Goal: Task Accomplishment & Management: Complete application form

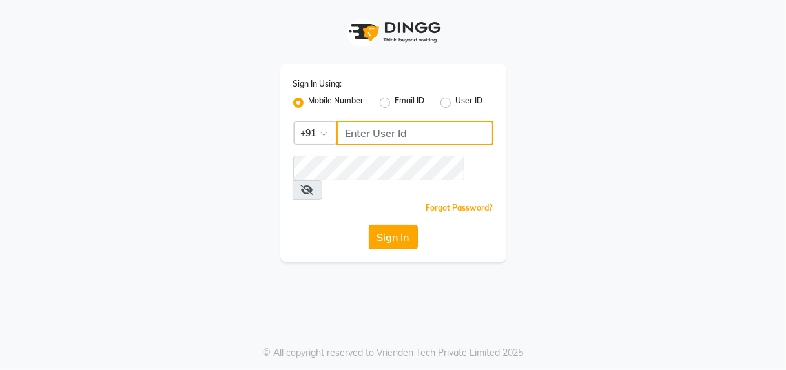
type input "8956544245"
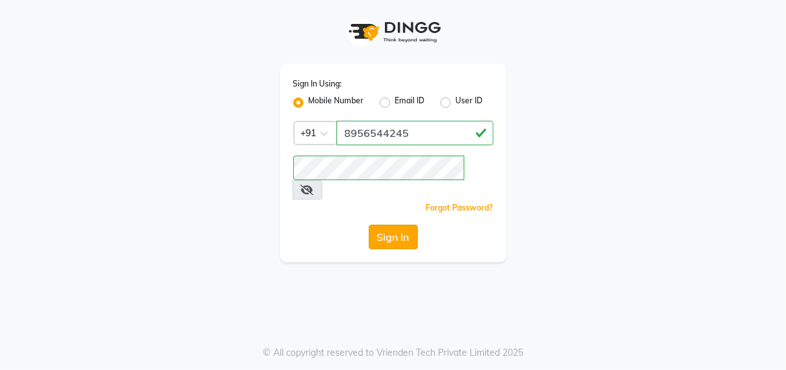
click at [391, 225] on button "Sign In" at bounding box center [393, 237] width 49 height 25
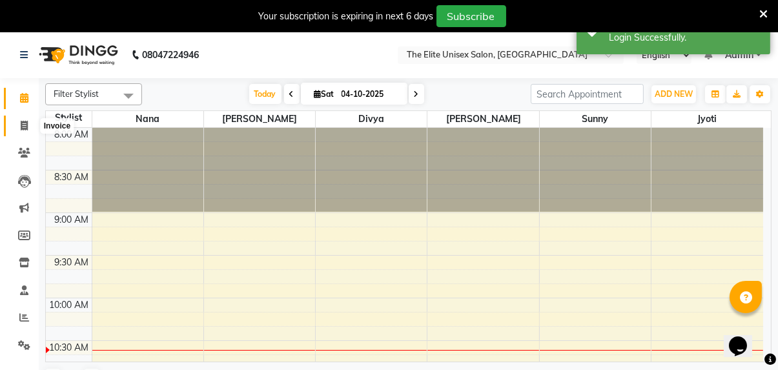
click at [26, 127] on icon at bounding box center [24, 126] width 7 height 10
select select "7086"
select select "service"
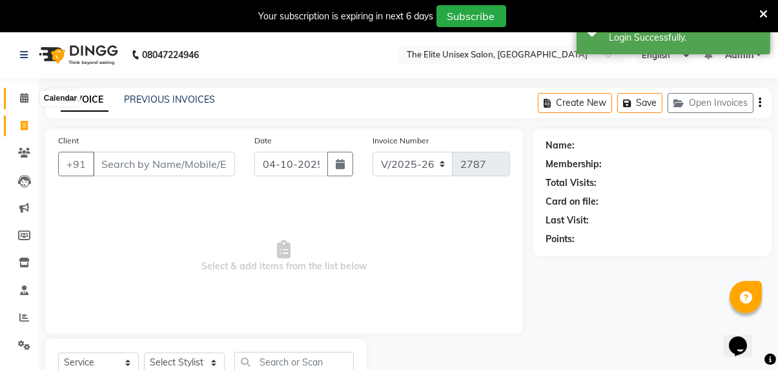
click at [20, 98] on icon at bounding box center [24, 98] width 8 height 10
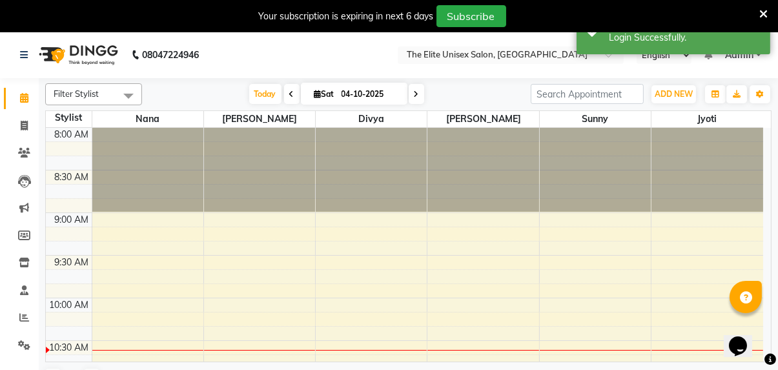
click at [290, 94] on icon at bounding box center [291, 94] width 5 height 8
type input "03-10-2025"
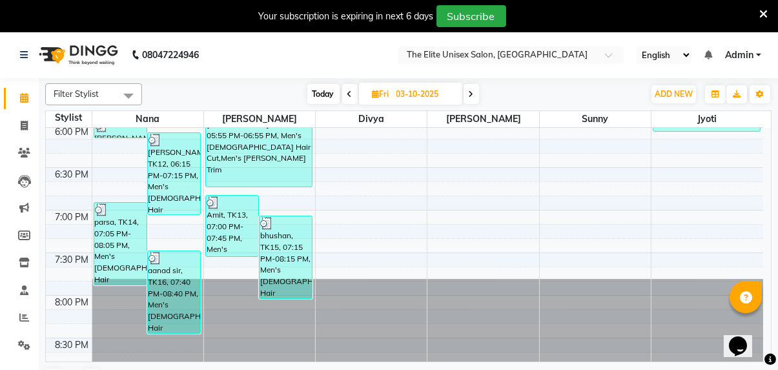
scroll to position [854, 0]
click at [14, 125] on span at bounding box center [24, 126] width 23 height 15
select select "service"
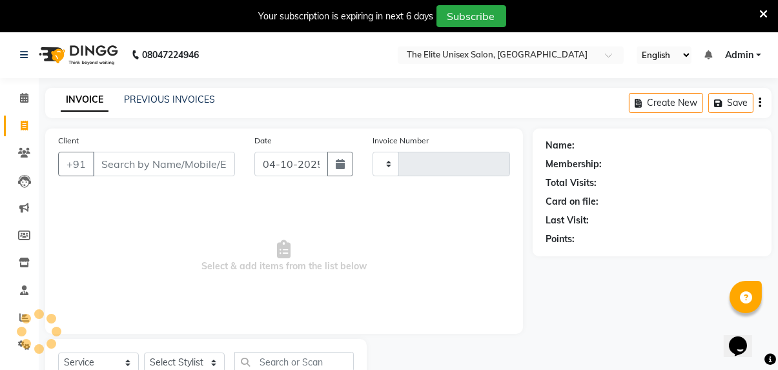
type input "2787"
select select "7086"
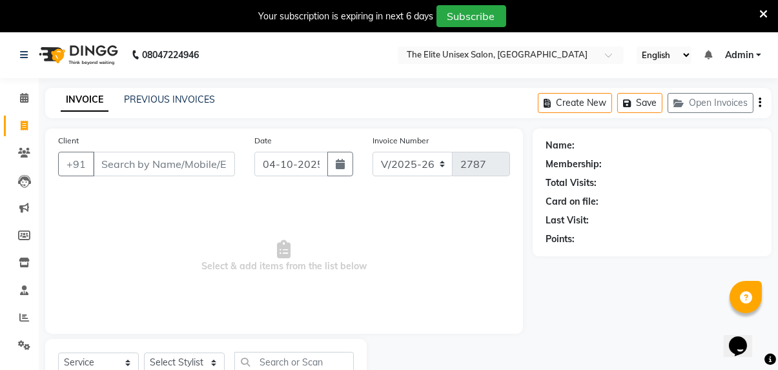
click at [134, 160] on input "Client" at bounding box center [164, 164] width 142 height 25
type input "8788763268"
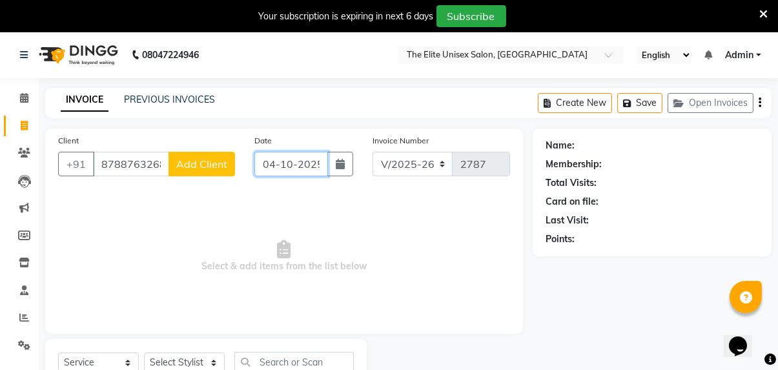
click at [293, 160] on input "04-10-2025" at bounding box center [291, 164] width 74 height 25
select select "10"
select select "2025"
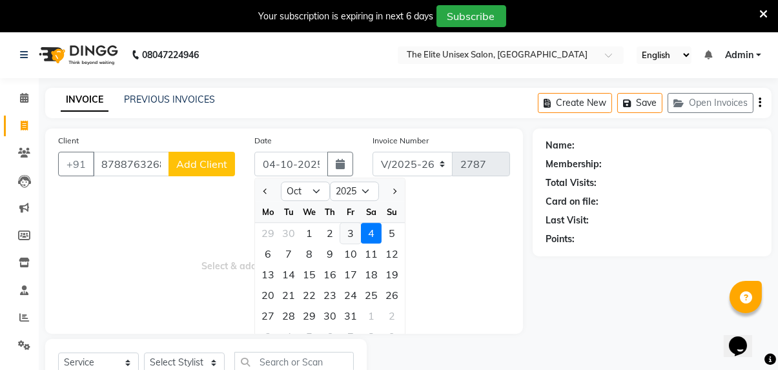
click at [348, 232] on div "3" at bounding box center [350, 233] width 21 height 21
type input "03-10-2025"
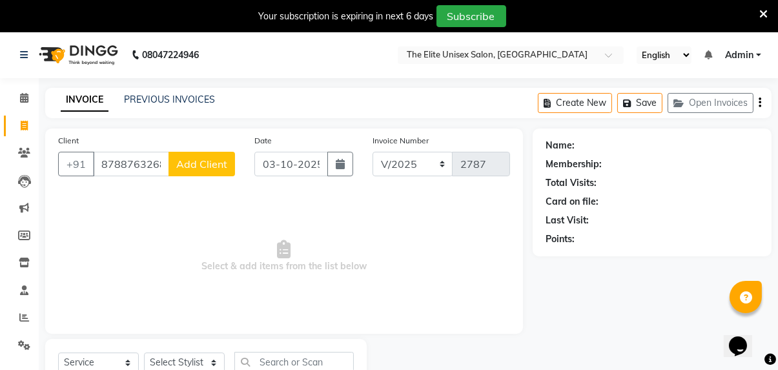
click at [206, 171] on button "Add Client" at bounding box center [202, 164] width 67 height 25
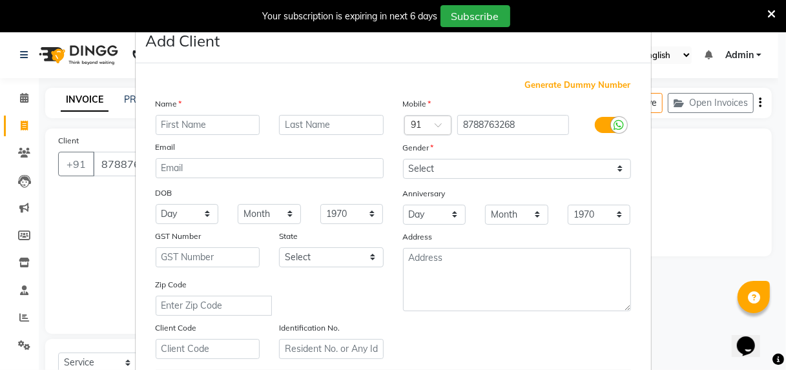
click at [207, 123] on input "text" at bounding box center [208, 125] width 105 height 20
type input "[PERSON_NAME] mam"
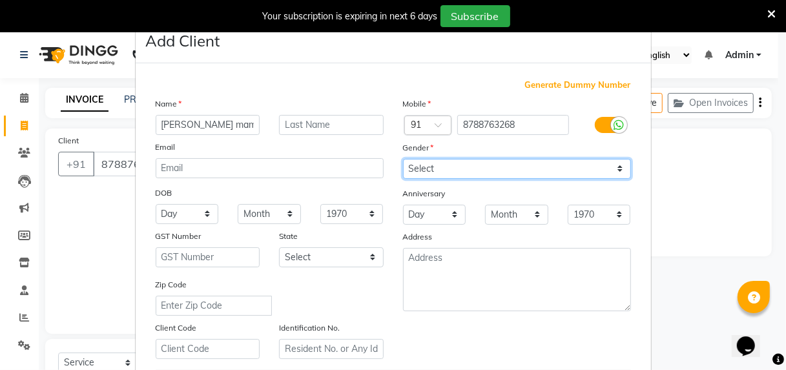
drag, startPoint x: 422, startPoint y: 157, endPoint x: 426, endPoint y: 217, distance: 60.1
click at [426, 217] on div "Mobile Country Code × 91 8788763268 Gender Select [DEMOGRAPHIC_DATA] [DEMOGRAPH…" at bounding box center [516, 228] width 247 height 262
select select "[DEMOGRAPHIC_DATA]"
click at [403, 159] on select "Select [DEMOGRAPHIC_DATA] [DEMOGRAPHIC_DATA] Other Prefer Not To Say" at bounding box center [517, 169] width 228 height 20
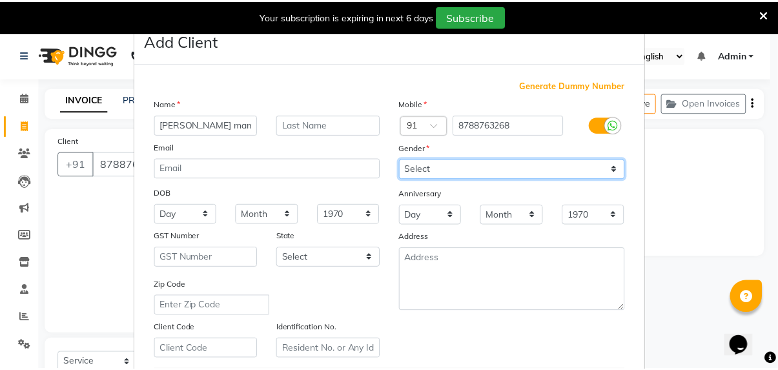
scroll to position [223, 0]
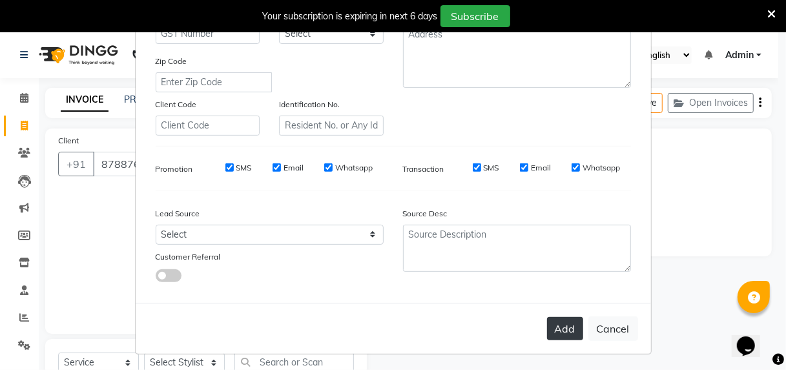
click at [563, 330] on button "Add" at bounding box center [565, 328] width 36 height 23
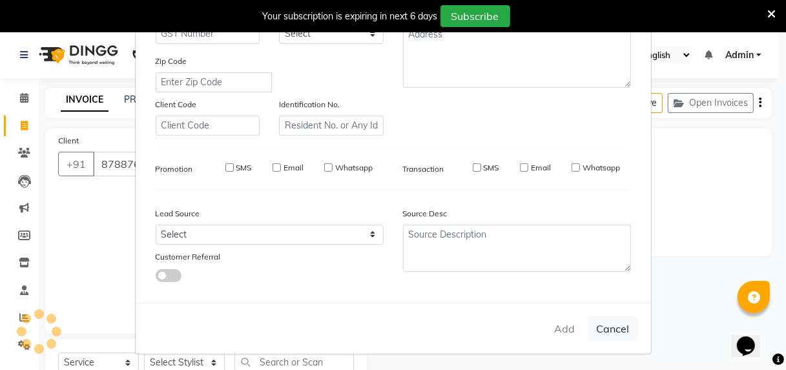
select select
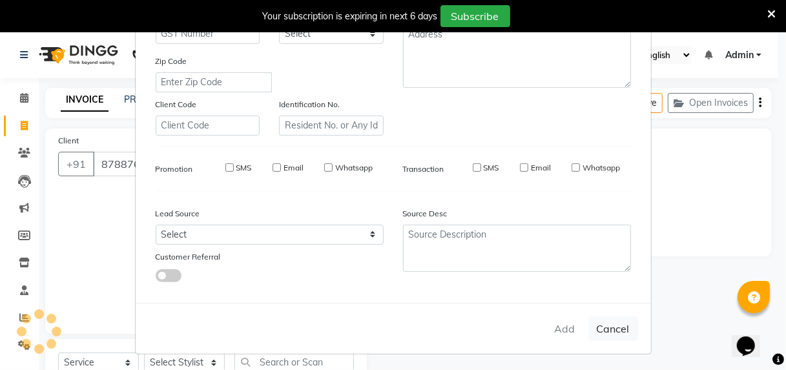
select select
checkbox input "false"
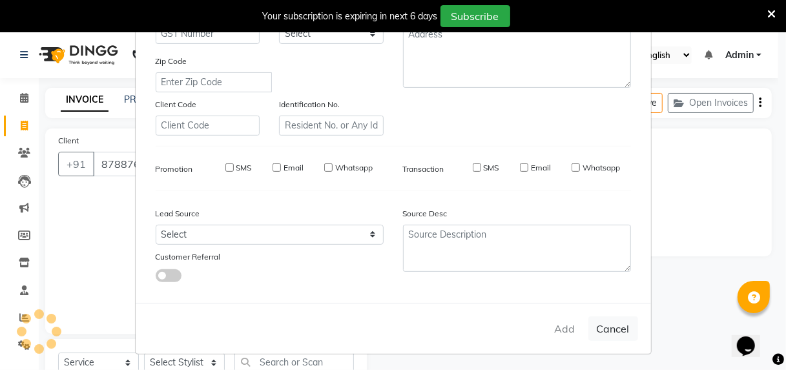
checkbox input "false"
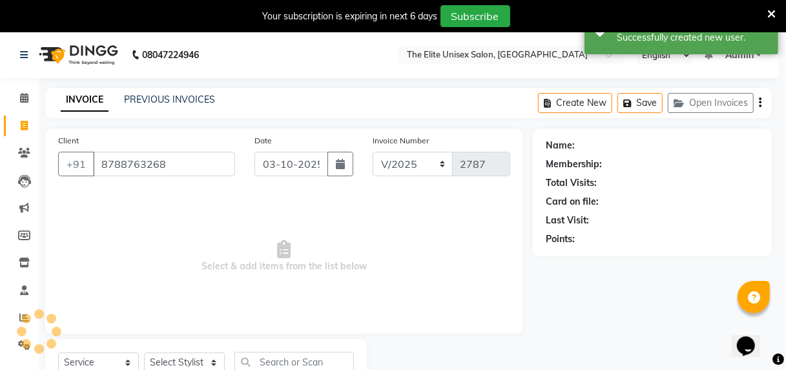
select select "1: Object"
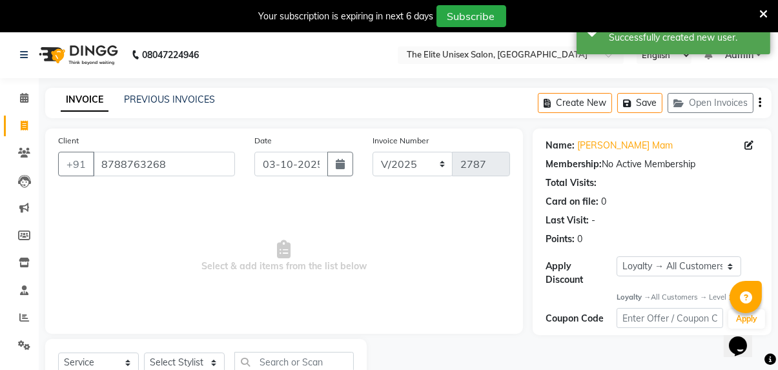
scroll to position [49, 0]
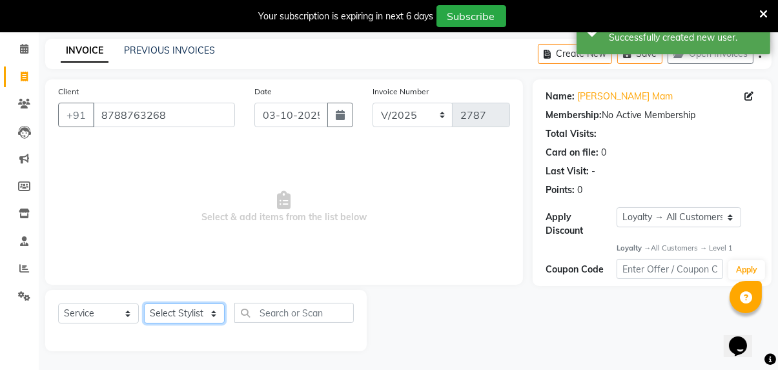
click at [189, 313] on select "Select Stylist [PERSON_NAME] Sunny" at bounding box center [184, 314] width 81 height 20
select select "59555"
click at [144, 304] on select "Select Stylist [PERSON_NAME] Sunny" at bounding box center [184, 314] width 81 height 20
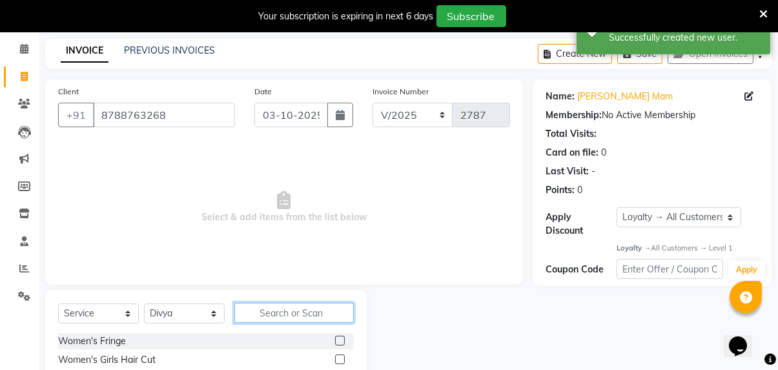
click at [284, 311] on input "text" at bounding box center [293, 313] width 119 height 20
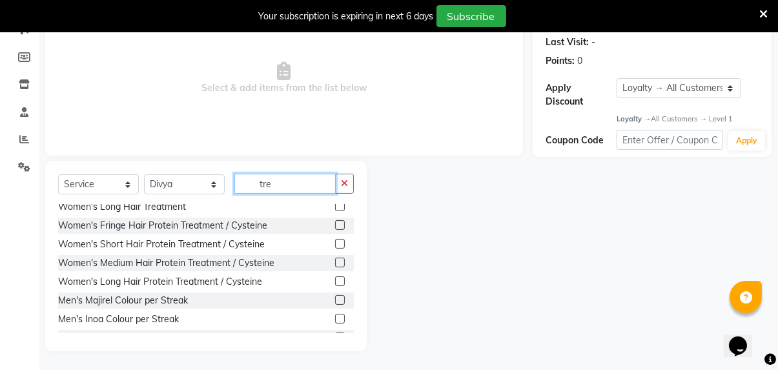
scroll to position [98, 0]
type input "tre"
click at [335, 260] on label at bounding box center [340, 263] width 10 height 10
click at [335, 260] on input "checkbox" at bounding box center [339, 264] width 8 height 8
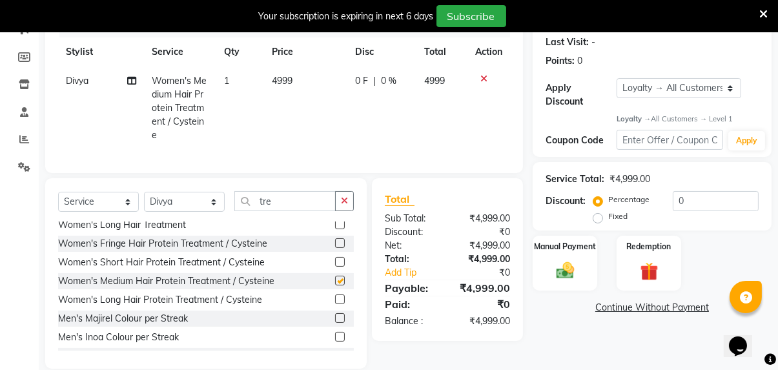
checkbox input "false"
click at [335, 295] on label at bounding box center [340, 299] width 10 height 10
click at [335, 296] on input "checkbox" at bounding box center [339, 300] width 8 height 8
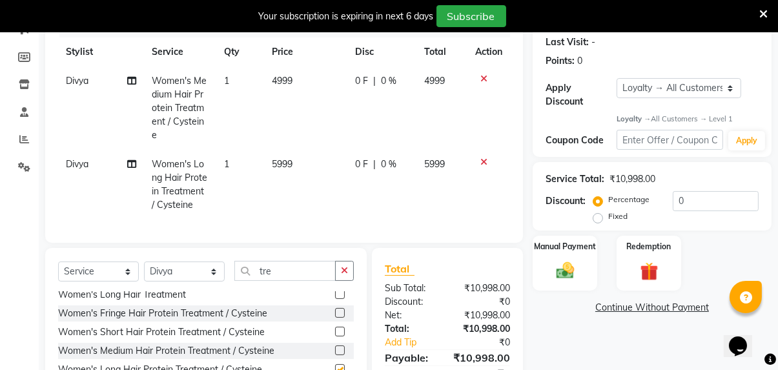
checkbox input "false"
click at [335, 309] on label at bounding box center [340, 313] width 10 height 10
click at [335, 309] on input "checkbox" at bounding box center [339, 313] width 8 height 8
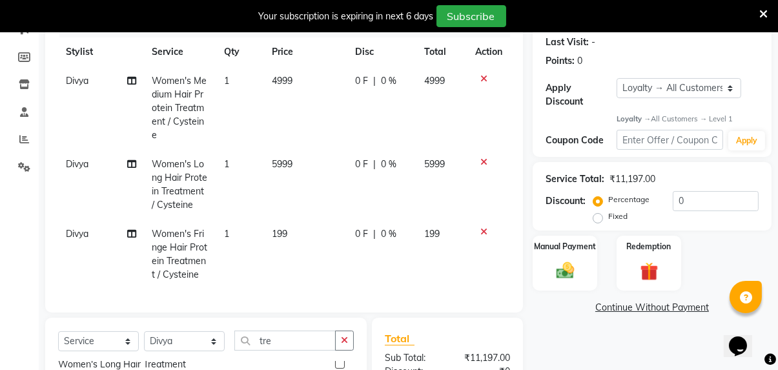
checkbox input "false"
click at [482, 227] on icon at bounding box center [483, 231] width 7 height 9
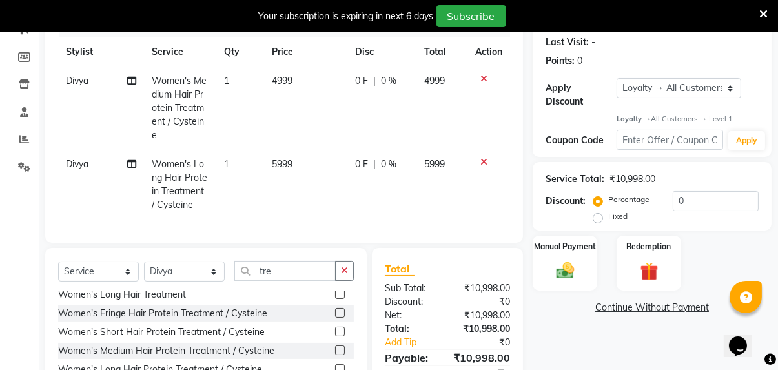
click at [481, 158] on icon at bounding box center [483, 162] width 7 height 9
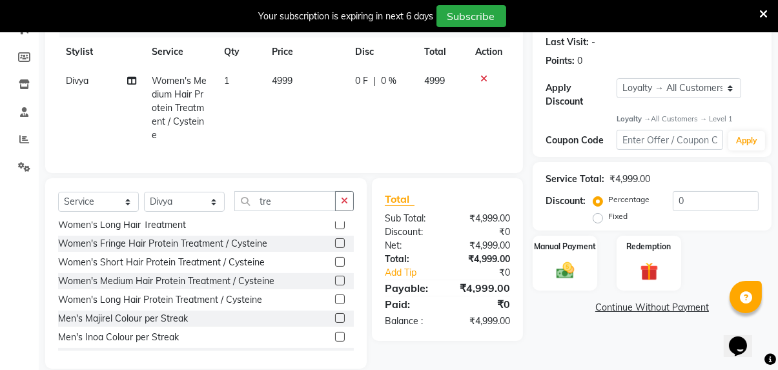
click at [485, 74] on icon at bounding box center [483, 78] width 7 height 9
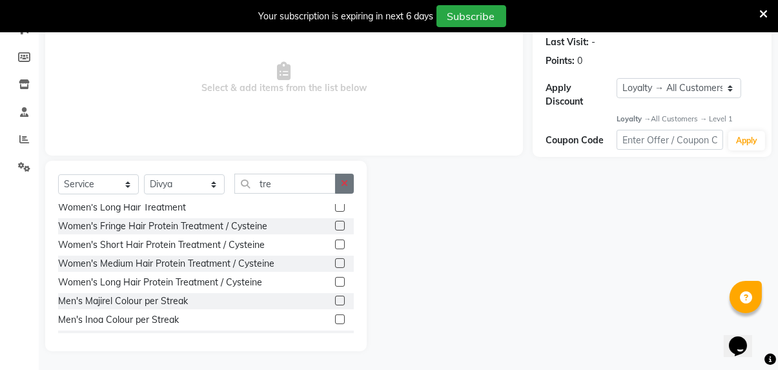
click at [349, 183] on button "button" at bounding box center [344, 184] width 19 height 20
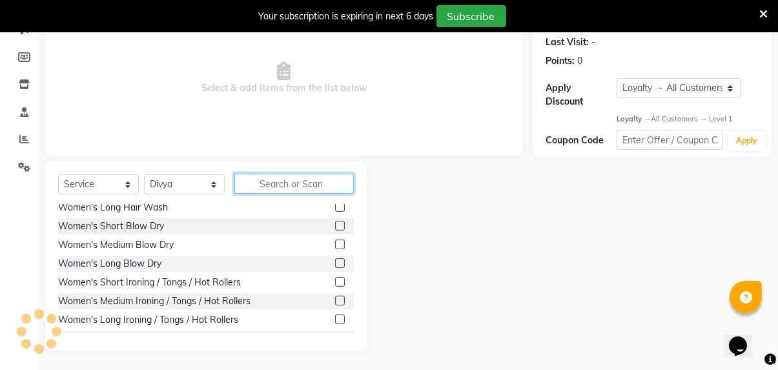
scroll to position [754, 0]
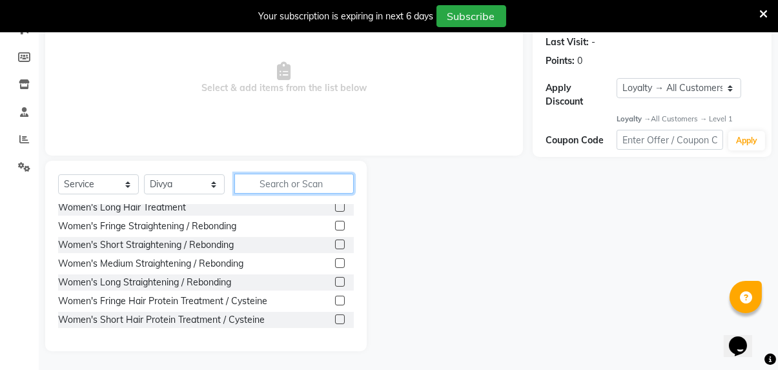
click at [311, 183] on input "text" at bounding box center [293, 184] width 119 height 20
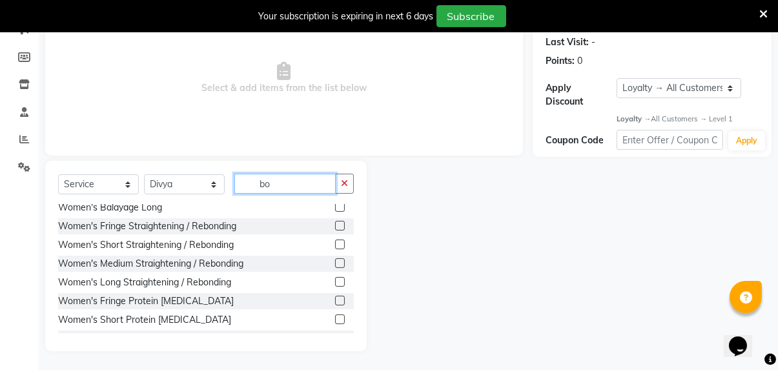
scroll to position [0, 0]
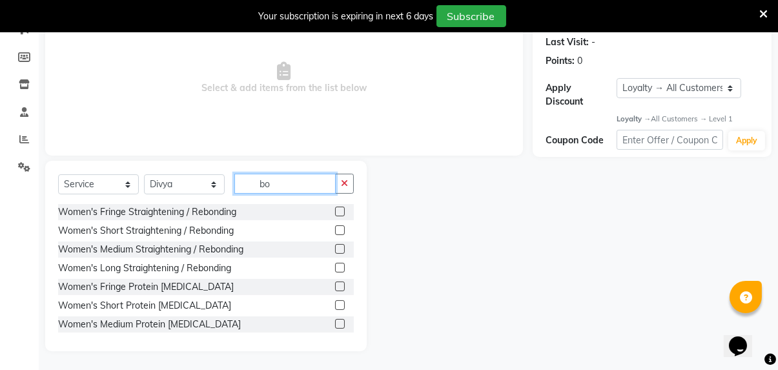
type input "bo"
click at [335, 304] on label at bounding box center [340, 305] width 10 height 10
click at [335, 304] on input "checkbox" at bounding box center [339, 306] width 8 height 8
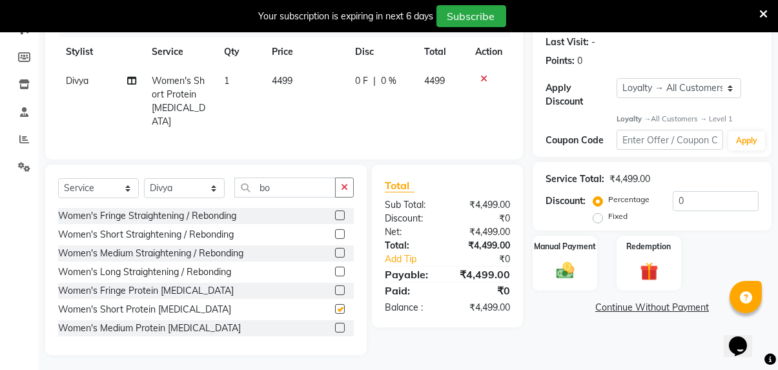
checkbox input "false"
click at [335, 286] on label at bounding box center [340, 290] width 10 height 10
click at [335, 287] on input "checkbox" at bounding box center [339, 291] width 8 height 8
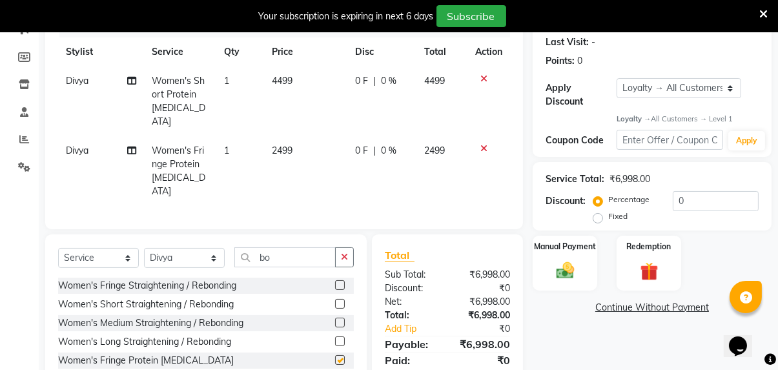
checkbox input "false"
click at [480, 80] on icon at bounding box center [483, 78] width 7 height 9
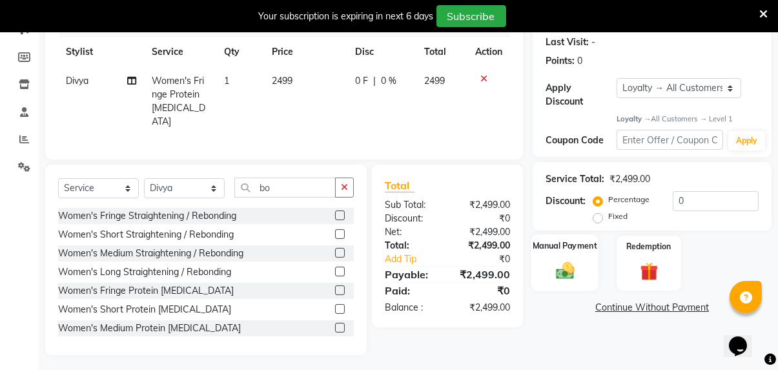
click at [564, 248] on label "Manual Payment" at bounding box center [565, 246] width 65 height 12
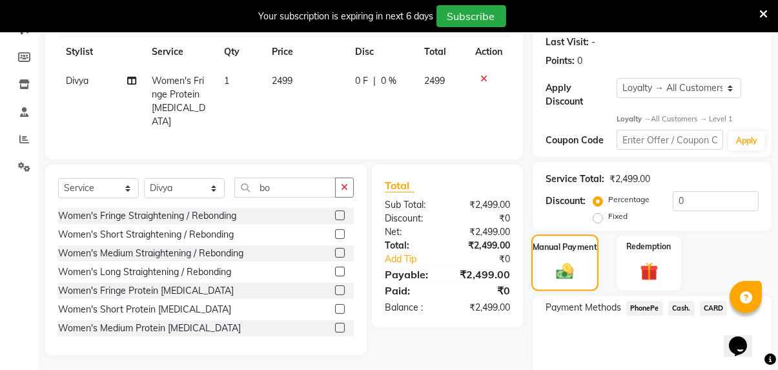
scroll to position [227, 0]
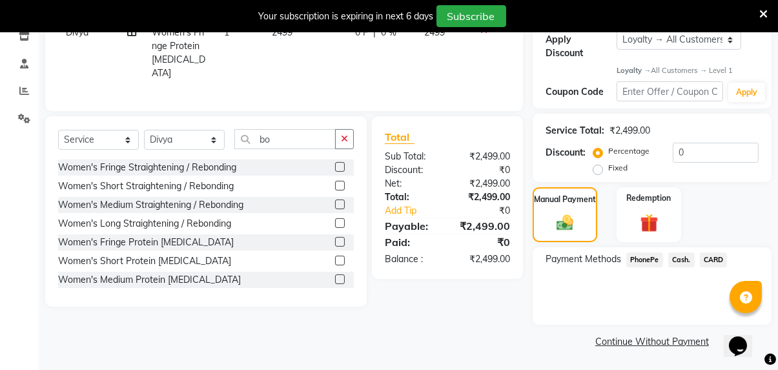
click at [636, 261] on span "PhonePe" at bounding box center [644, 260] width 37 height 15
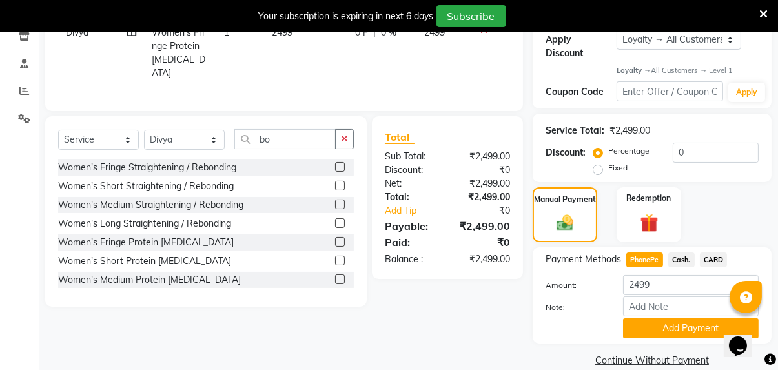
scroll to position [245, 0]
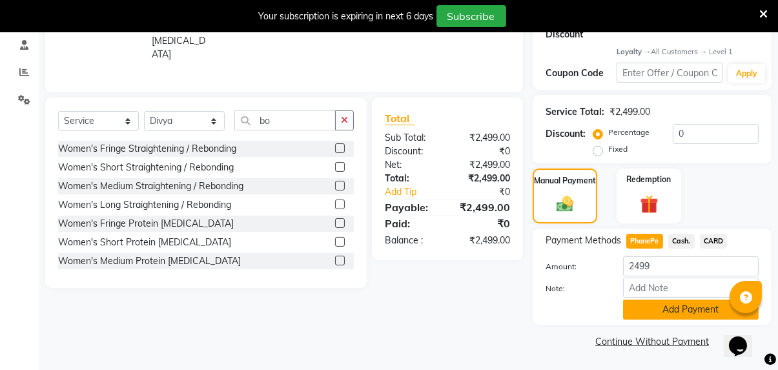
click at [652, 316] on button "Add Payment" at bounding box center [691, 310] width 136 height 20
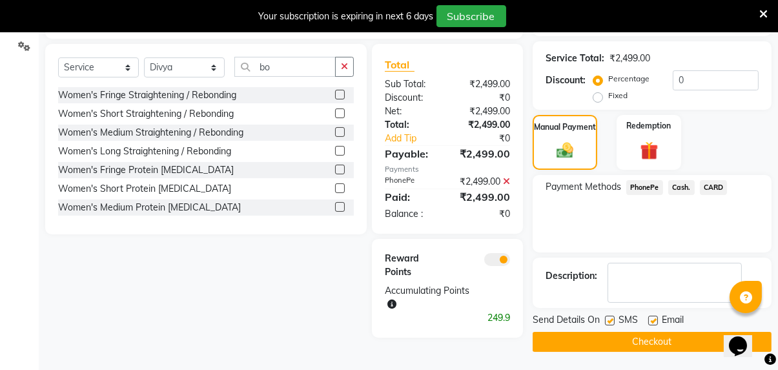
click at [661, 341] on button "Checkout" at bounding box center [652, 342] width 239 height 20
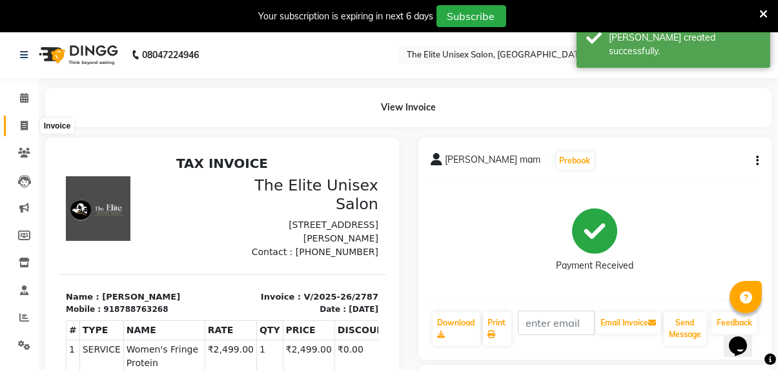
click at [32, 128] on span at bounding box center [24, 126] width 23 height 15
select select "service"
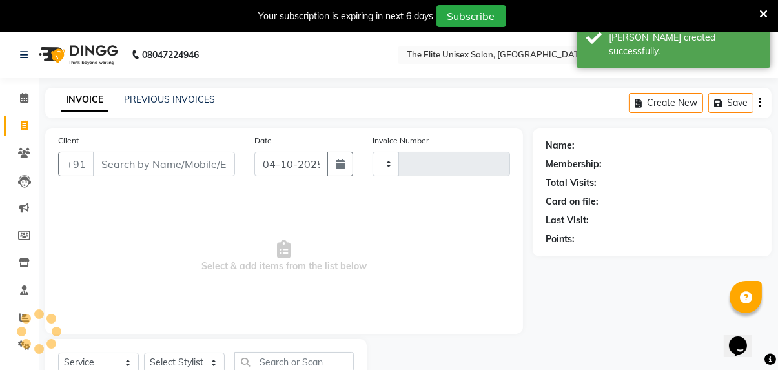
type input "2788"
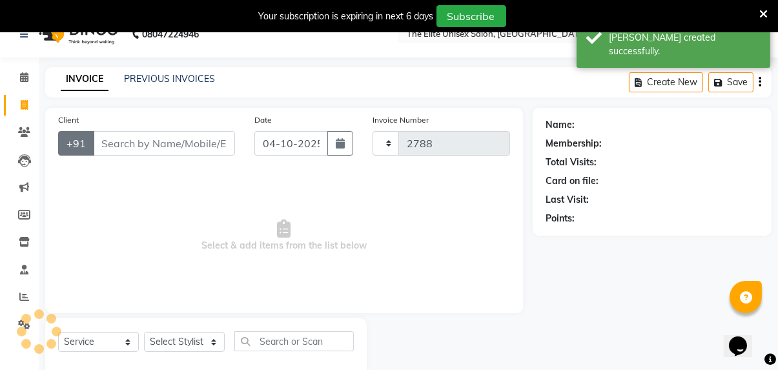
select select "7086"
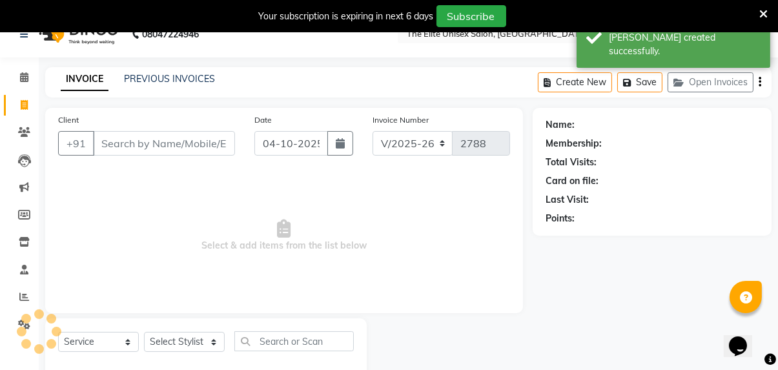
scroll to position [49, 0]
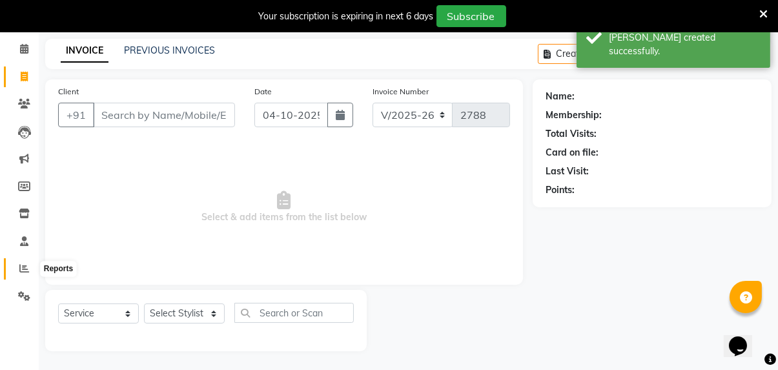
click at [26, 274] on span at bounding box center [24, 269] width 23 height 15
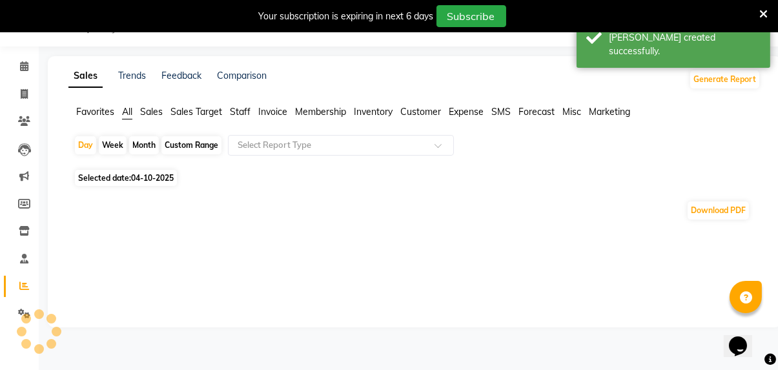
scroll to position [49, 0]
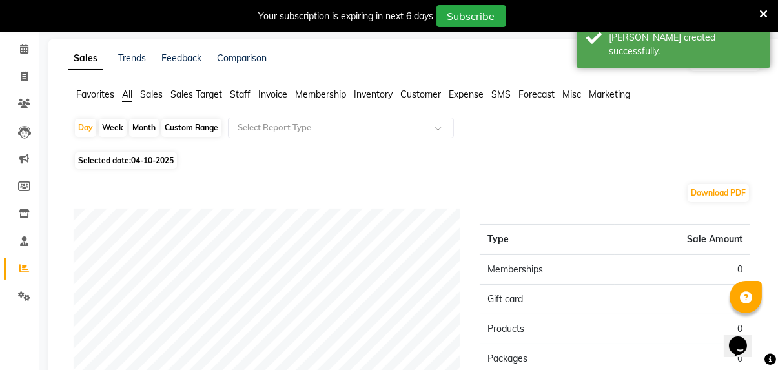
click at [240, 96] on span "Staff" at bounding box center [240, 94] width 21 height 12
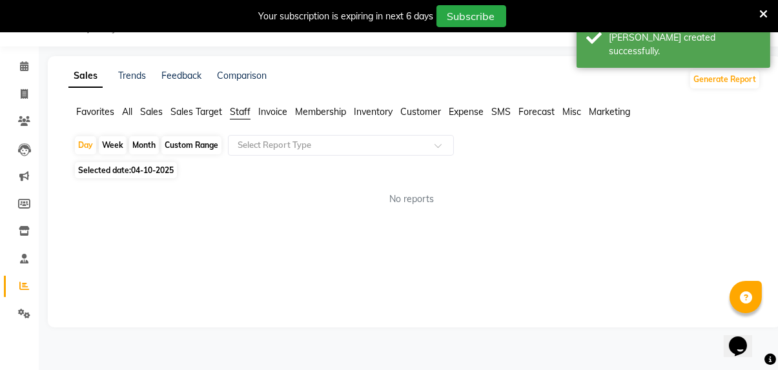
scroll to position [32, 0]
click at [150, 141] on div "Month" at bounding box center [144, 145] width 30 height 18
select select "10"
select select "2025"
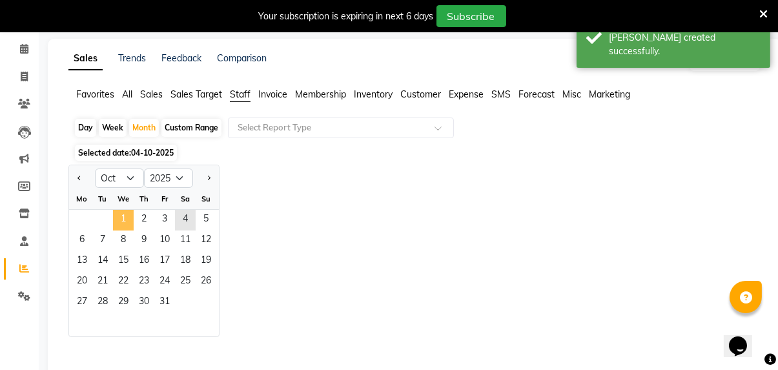
click at [114, 215] on span "1" at bounding box center [123, 220] width 21 height 21
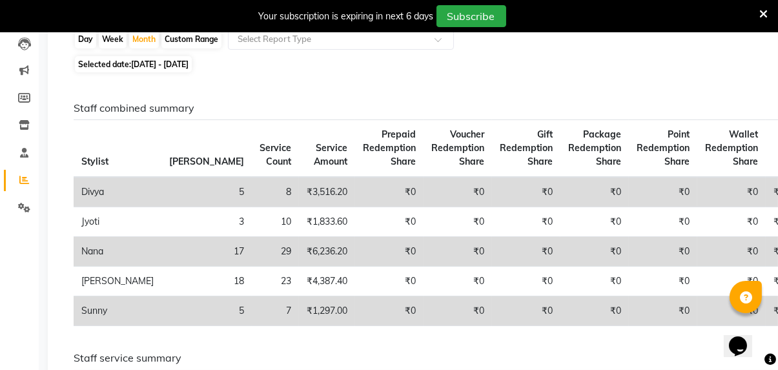
scroll to position [0, 0]
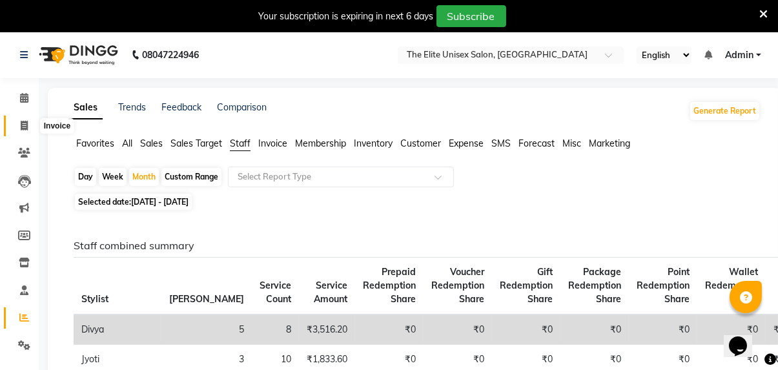
click at [25, 129] on icon at bounding box center [24, 126] width 7 height 10
select select "service"
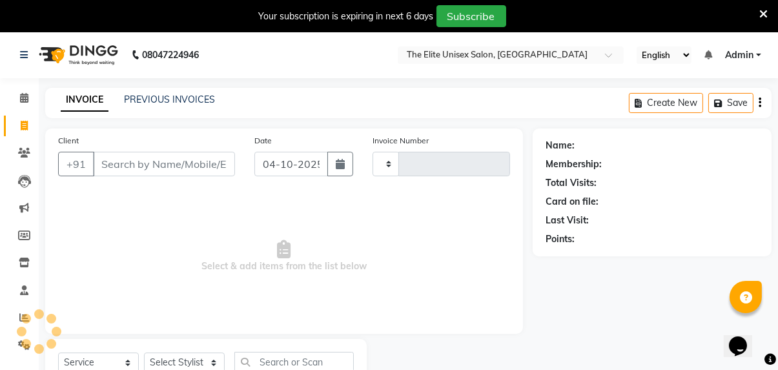
type input "2788"
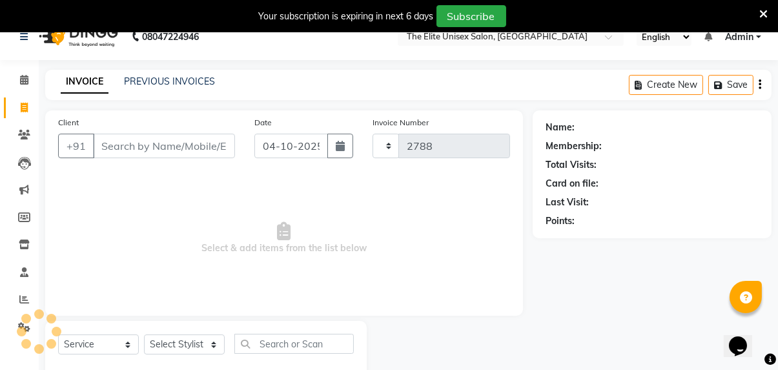
select select "7086"
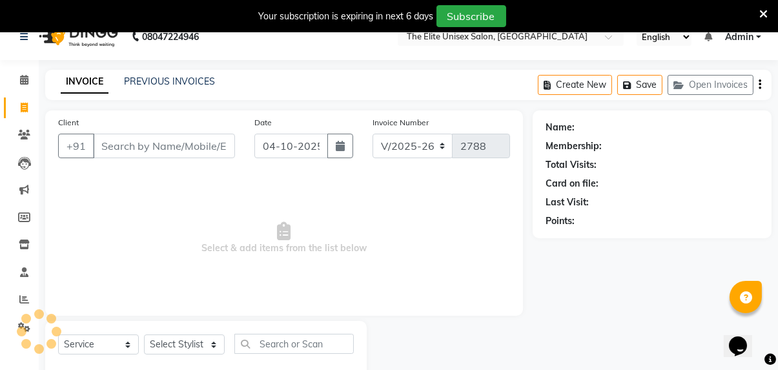
scroll to position [49, 0]
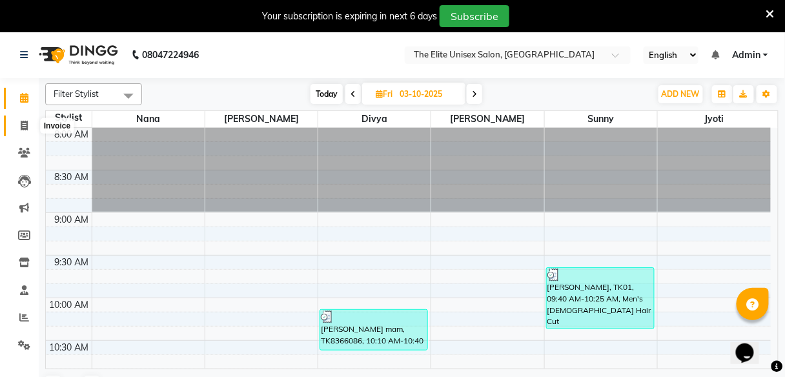
click at [26, 127] on icon at bounding box center [24, 126] width 7 height 10
select select "7086"
select select "service"
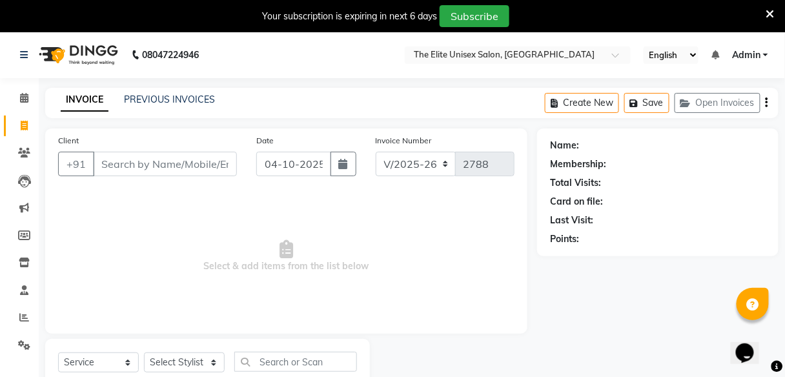
click at [226, 166] on input "Client" at bounding box center [165, 164] width 144 height 25
click at [172, 168] on input "Client" at bounding box center [165, 164] width 144 height 25
type input "k"
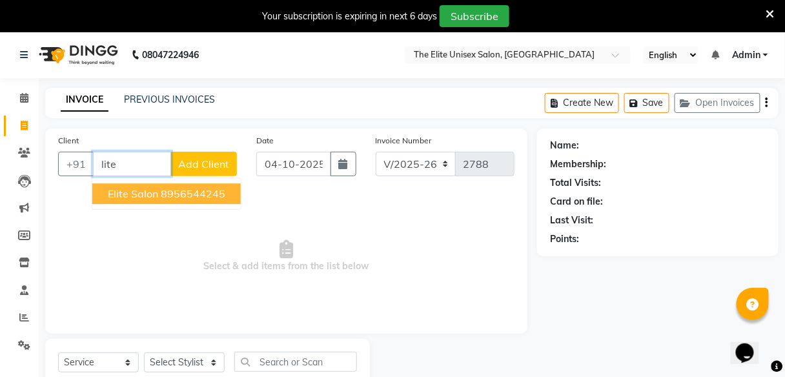
click at [167, 195] on ngb-highlight "8956544245" at bounding box center [193, 193] width 65 height 13
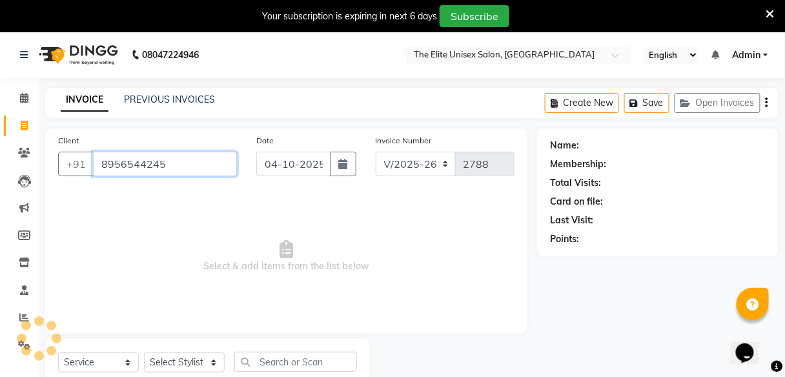
type input "8956544245"
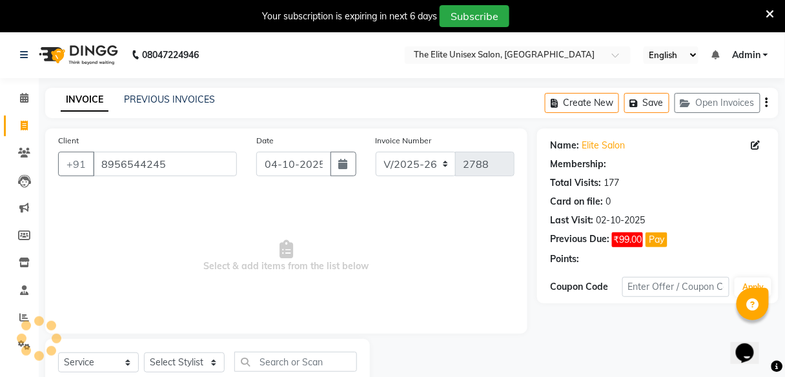
select select "1: Object"
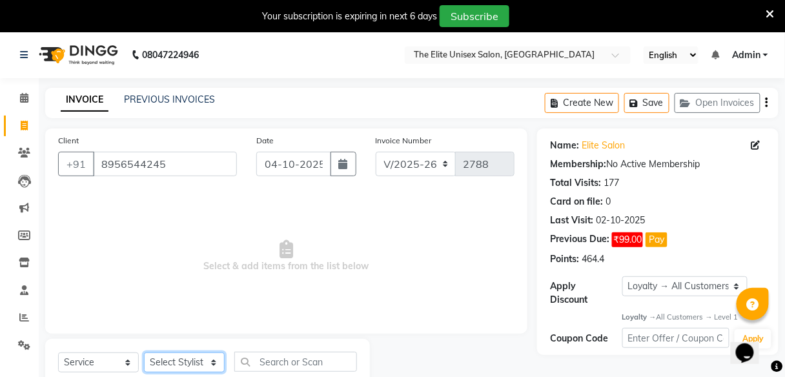
click at [201, 356] on select "Select Stylist [PERSON_NAME] Sunny" at bounding box center [184, 363] width 81 height 20
select select "59553"
click at [144, 353] on select "Select Stylist [PERSON_NAME] Sunny" at bounding box center [184, 363] width 81 height 20
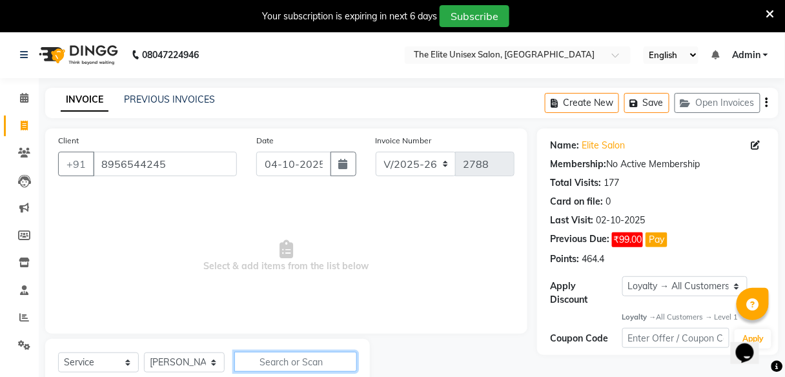
click at [288, 360] on input "text" at bounding box center [295, 362] width 123 height 20
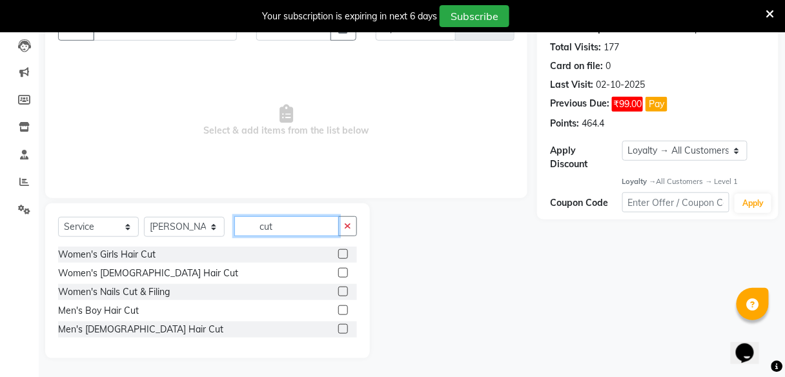
type input "cut"
click at [339, 325] on label at bounding box center [343, 329] width 10 height 10
click at [339, 325] on input "checkbox" at bounding box center [342, 329] width 8 height 8
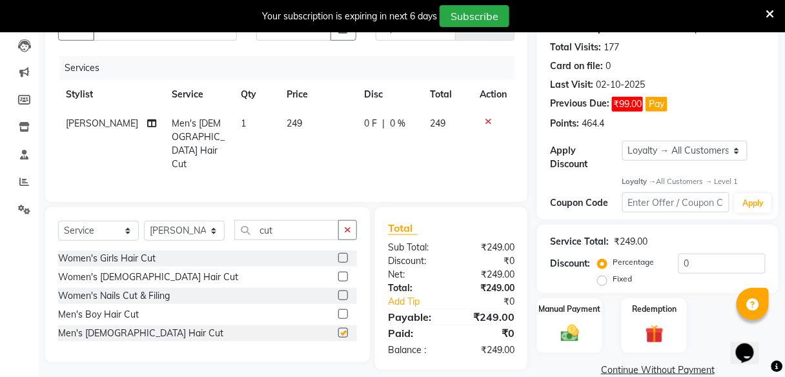
checkbox input "false"
click at [395, 125] on span "0 %" at bounding box center [398, 124] width 15 height 14
select select "59553"
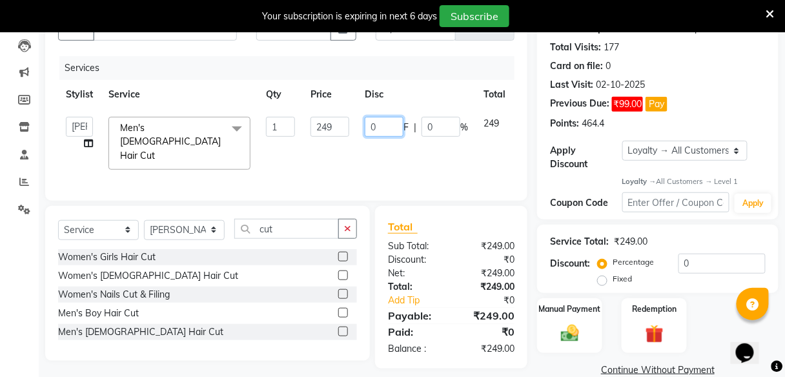
click at [387, 124] on input "0" at bounding box center [384, 127] width 39 height 20
type input "49"
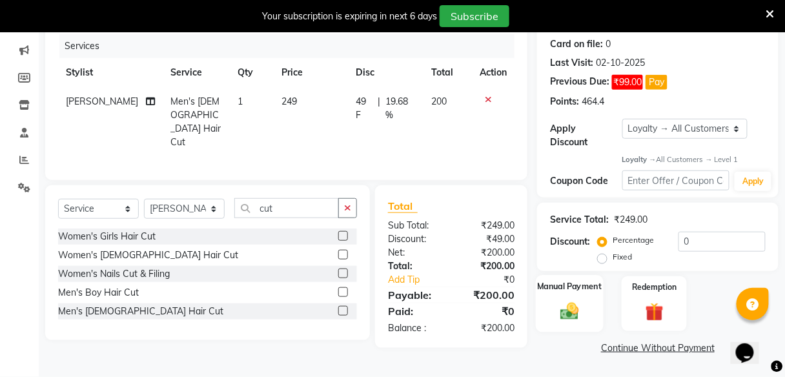
click at [567, 331] on div "Manual Payment" at bounding box center [570, 304] width 68 height 57
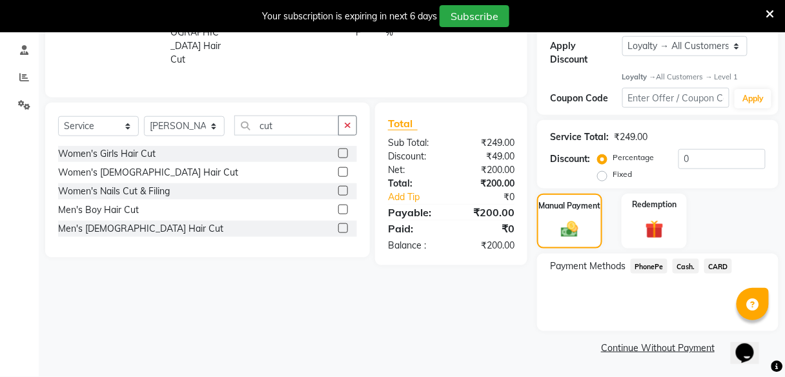
click at [641, 268] on span "PhonePe" at bounding box center [649, 266] width 37 height 15
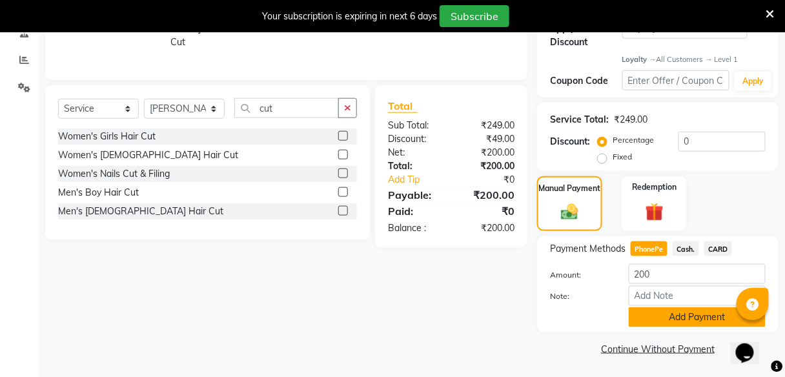
scroll to position [256, 0]
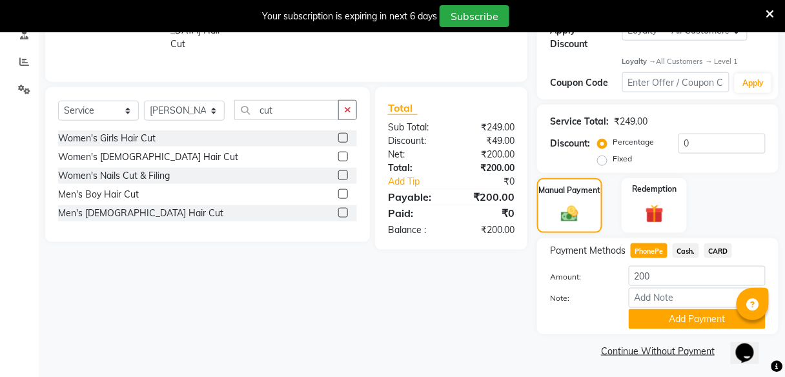
click at [687, 250] on span "Cash." at bounding box center [686, 250] width 26 height 15
click at [677, 315] on button "Add Payment" at bounding box center [697, 319] width 137 height 20
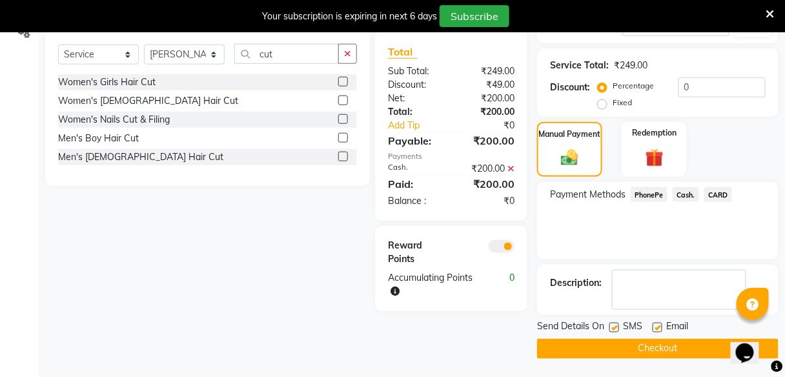
click at [679, 348] on button "Checkout" at bounding box center [658, 349] width 242 height 20
